Goal: Check status: Check status

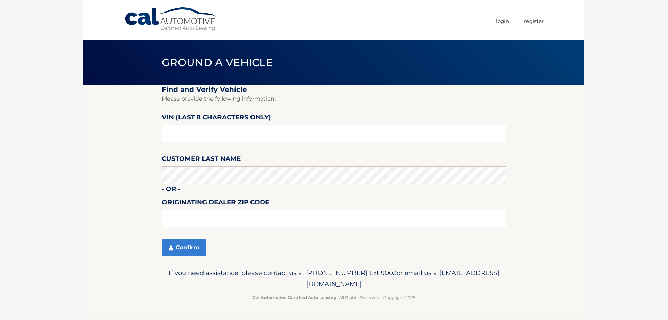
click at [182, 134] on input "text" at bounding box center [334, 133] width 344 height 17
type input "P8813847"
click at [190, 246] on button "Confirm" at bounding box center [184, 247] width 45 height 17
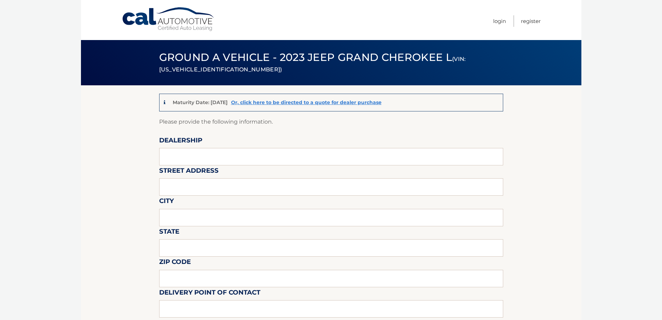
click at [169, 17] on link "Cal Automotive" at bounding box center [169, 19] width 94 height 25
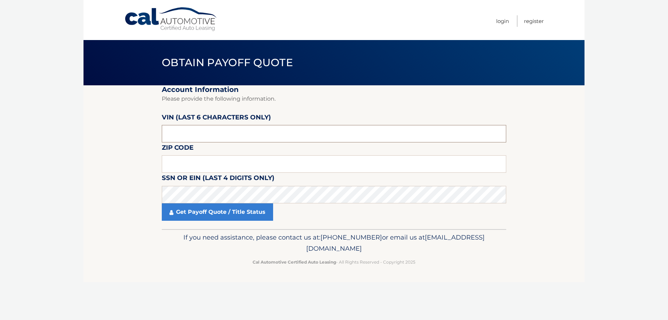
click at [180, 134] on input "text" at bounding box center [334, 133] width 344 height 17
type input "813847"
click at [195, 164] on input "text" at bounding box center [334, 163] width 344 height 17
type input "18036"
click at [209, 214] on link "Get Payoff Quote / Title Status" at bounding box center [217, 211] width 111 height 17
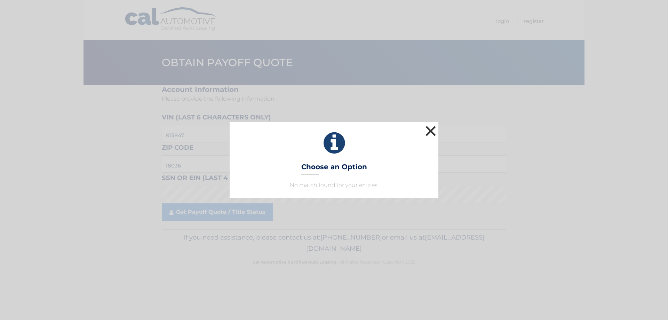
click at [429, 132] on button "×" at bounding box center [431, 131] width 14 height 14
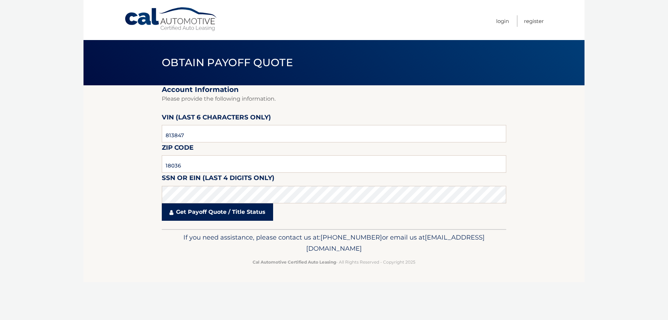
click at [203, 218] on link "Get Payoff Quote / Title Status" at bounding box center [217, 211] width 111 height 17
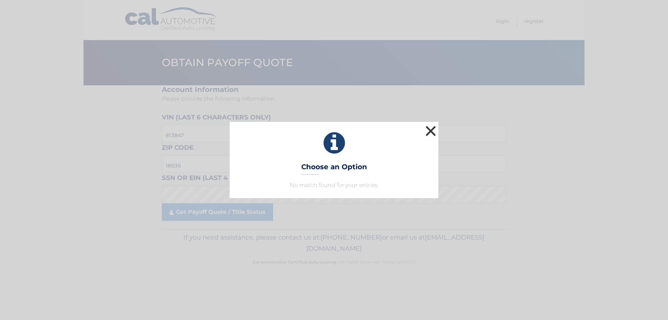
click at [432, 128] on button "×" at bounding box center [431, 131] width 14 height 14
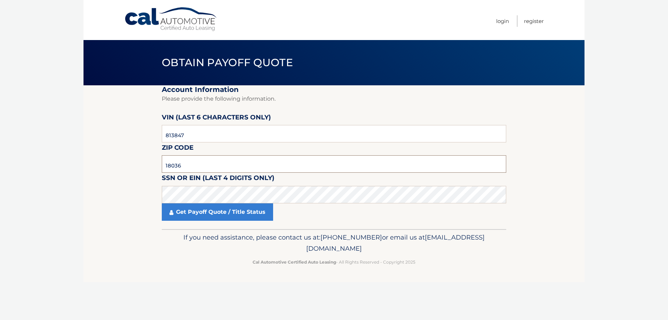
drag, startPoint x: 188, startPoint y: 164, endPoint x: 137, endPoint y: 150, distance: 52.9
click at [137, 150] on section "Account Information Please provide the following information. VIN (last 6 chara…" at bounding box center [333, 157] width 501 height 144
click at [312, 215] on div "Get Payoff Quote / Title Status" at bounding box center [334, 211] width 344 height 17
drag, startPoint x: 185, startPoint y: 164, endPoint x: 128, endPoint y: 160, distance: 57.2
click at [130, 161] on section "Account Information Please provide the following information. VIN (last 6 chara…" at bounding box center [333, 157] width 501 height 144
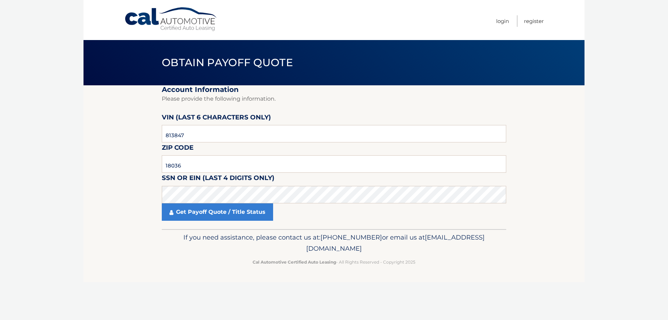
drag, startPoint x: 128, startPoint y: 160, endPoint x: 126, endPoint y: 165, distance: 5.2
click at [126, 164] on section "Account Information Please provide the following information. VIN (last 6 chara…" at bounding box center [333, 157] width 501 height 144
click at [191, 132] on input "813847" at bounding box center [334, 133] width 344 height 17
click at [142, 136] on section "Account Information Please provide the following information. VIN (last 6 chara…" at bounding box center [333, 157] width 501 height 144
click at [186, 137] on input "813847" at bounding box center [334, 133] width 344 height 17
